Goal: Task Accomplishment & Management: Manage account settings

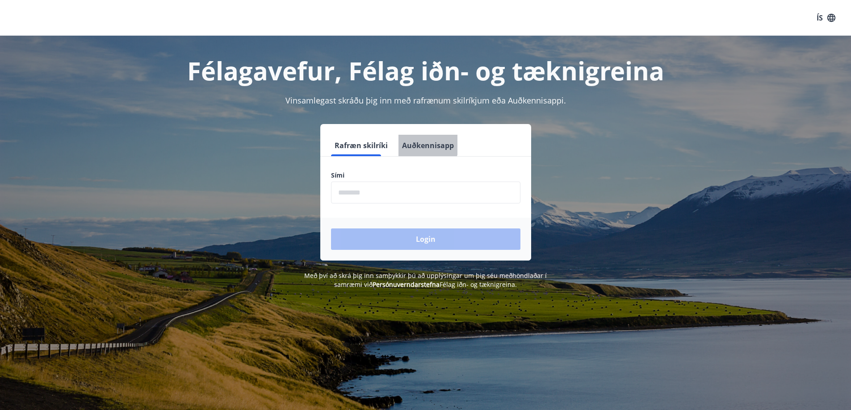
click at [409, 140] on button "Auðkennisapp" at bounding box center [427, 145] width 59 height 21
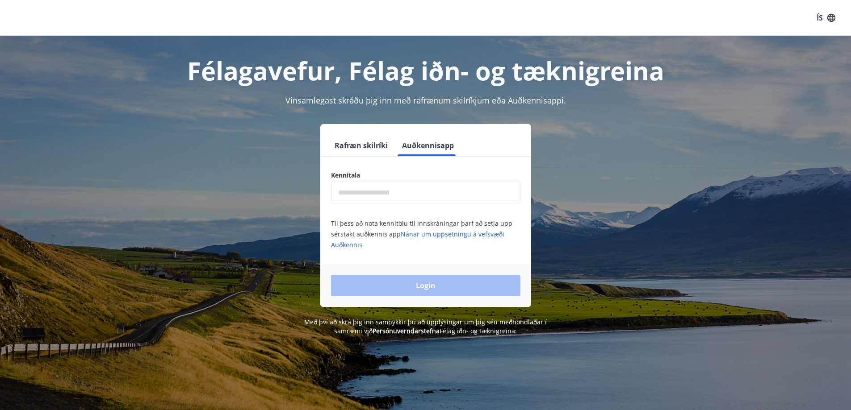
click at [409, 186] on input "text" at bounding box center [425, 193] width 189 height 22
type input "**********"
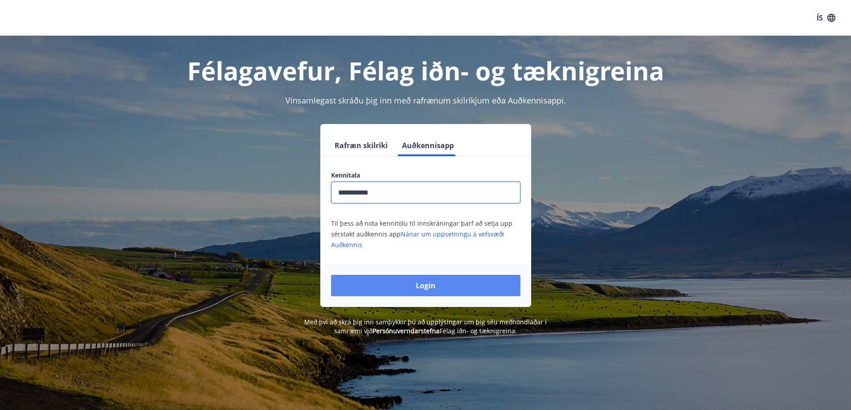
click at [416, 288] on button "Login" at bounding box center [425, 285] width 189 height 21
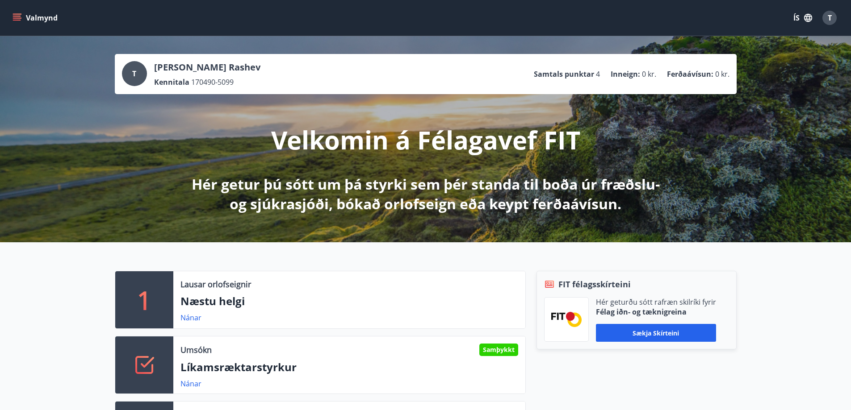
click at [806, 16] on icon "button" at bounding box center [808, 18] width 10 height 10
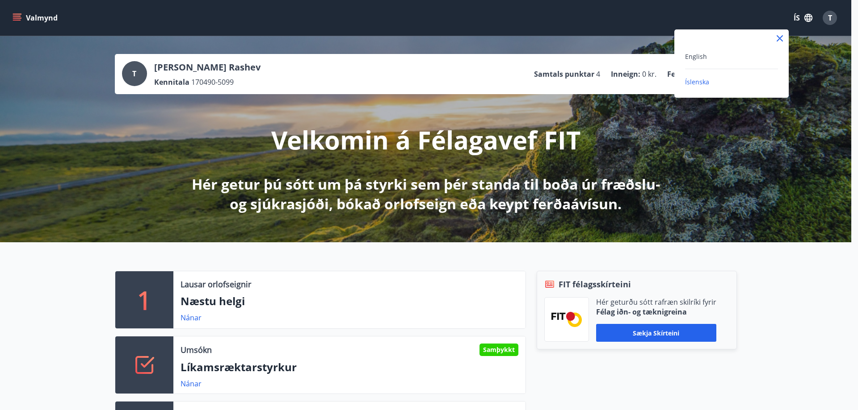
click at [719, 54] on div "English" at bounding box center [731, 56] width 93 height 11
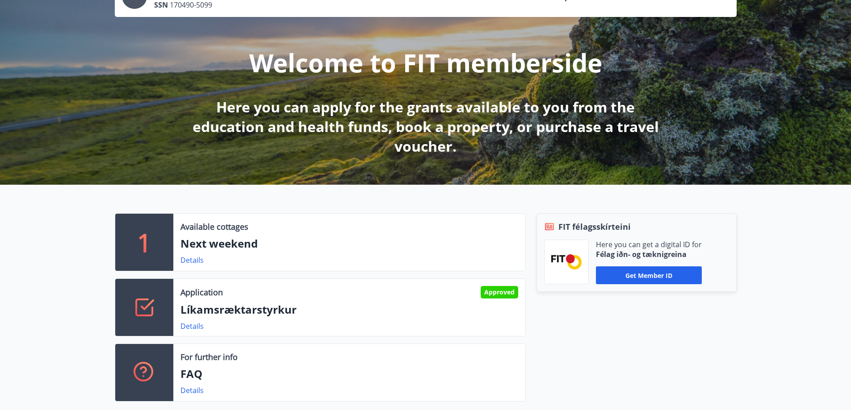
scroll to position [89, 0]
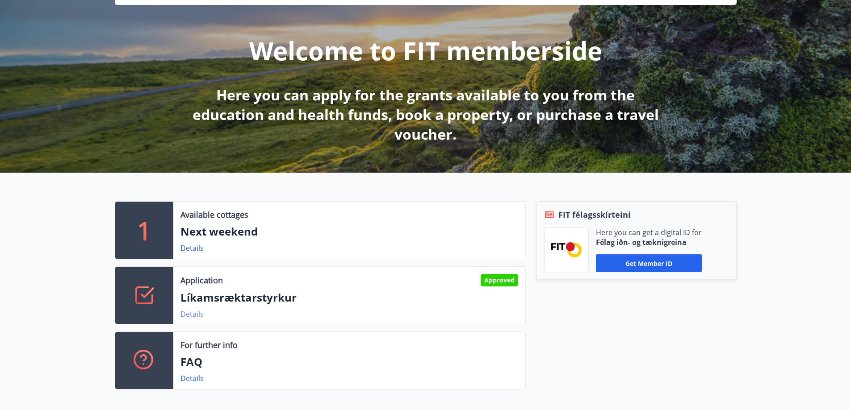
click at [191, 312] on link "Details" at bounding box center [191, 315] width 23 height 10
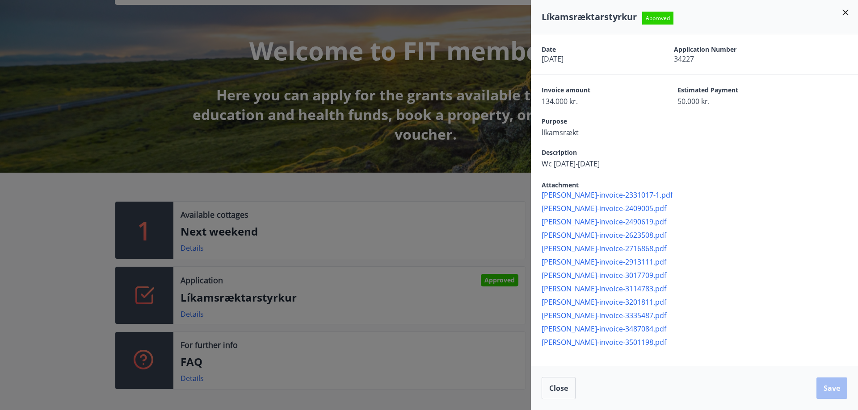
click at [846, 9] on icon at bounding box center [845, 12] width 11 height 11
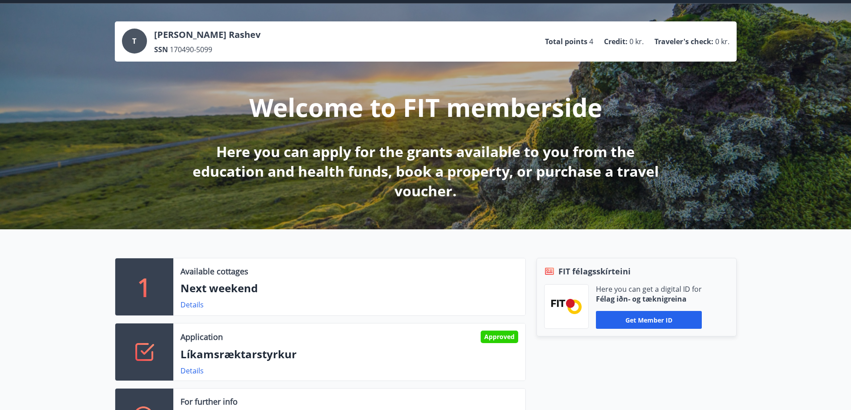
scroll to position [0, 0]
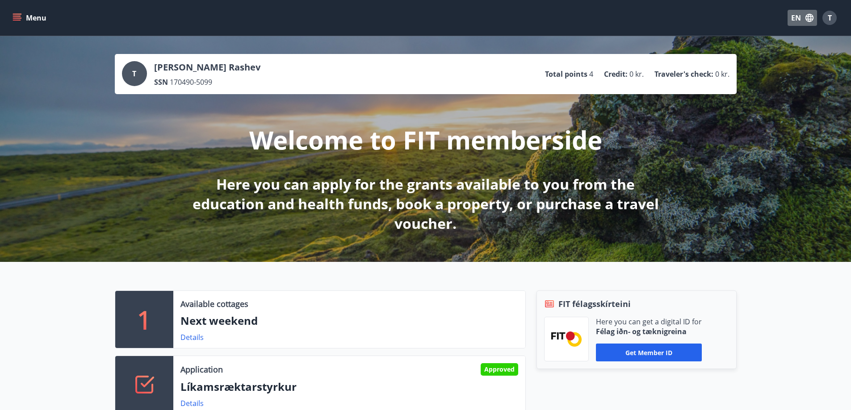
click at [803, 14] on button "EN" at bounding box center [801, 18] width 29 height 16
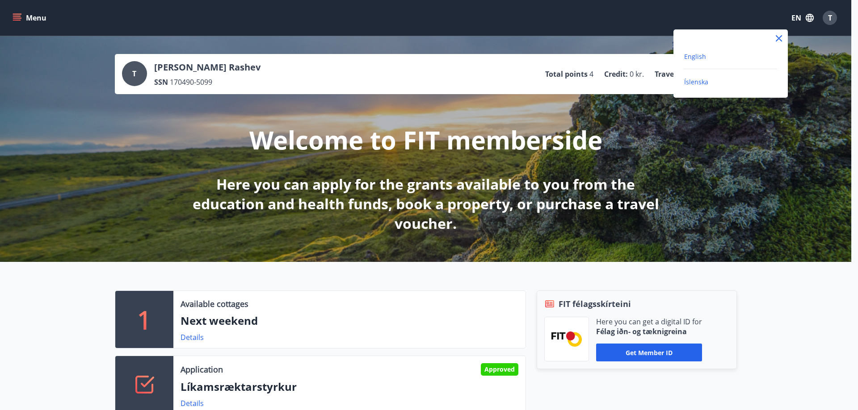
click at [703, 82] on span "Íslenska" at bounding box center [696, 82] width 24 height 8
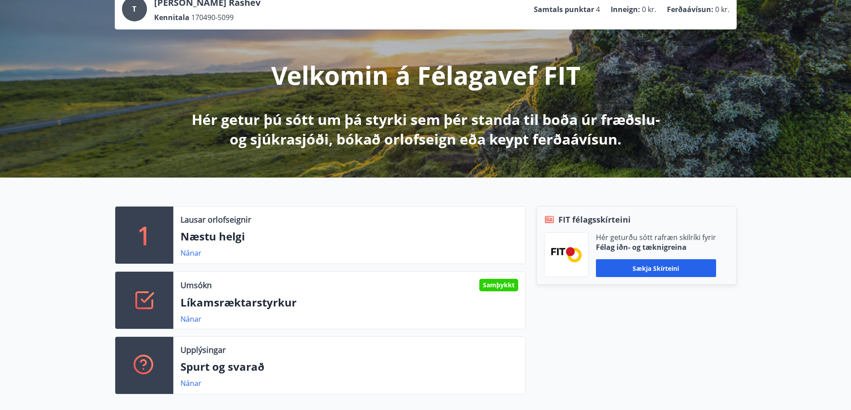
scroll to position [134, 0]
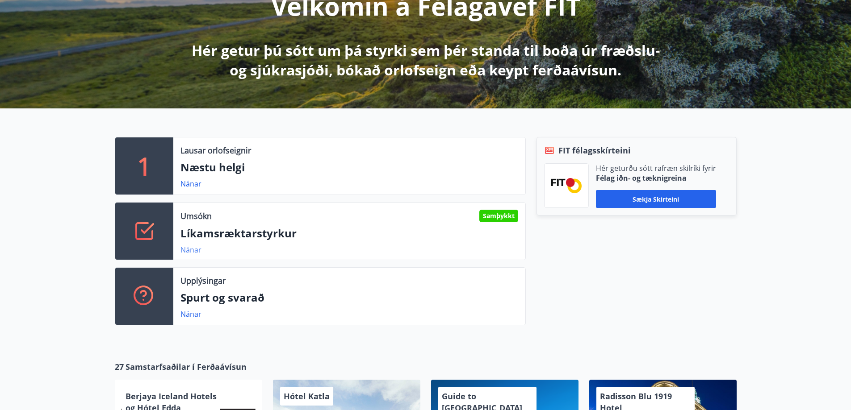
click at [190, 247] on link "Nánar" at bounding box center [190, 250] width 21 height 10
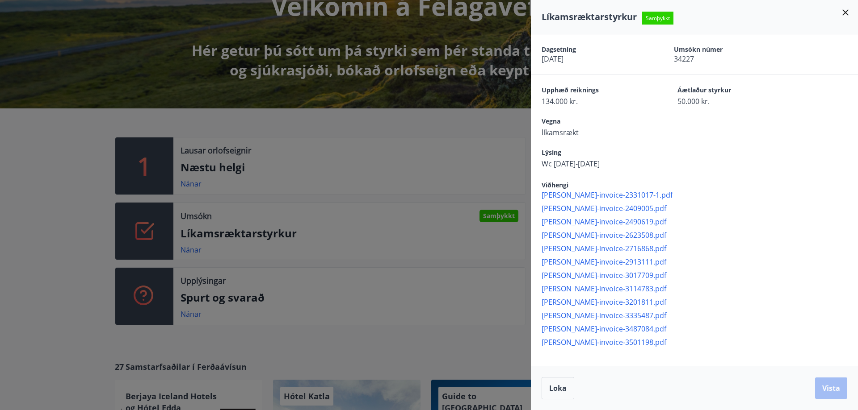
click at [490, 89] on div at bounding box center [429, 205] width 858 height 410
